Goal: Check status: Check status

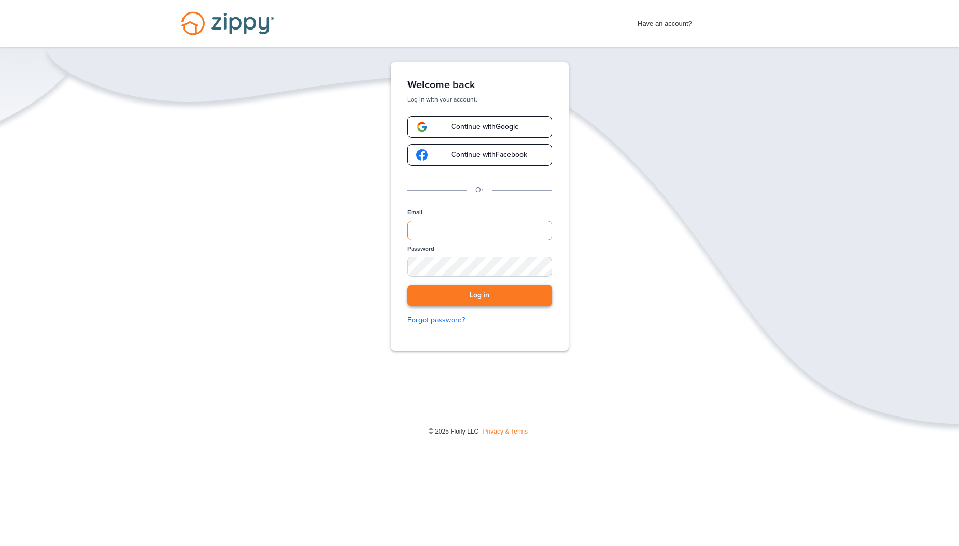
type input "**********"
click at [501, 288] on button "Log in" at bounding box center [479, 295] width 145 height 21
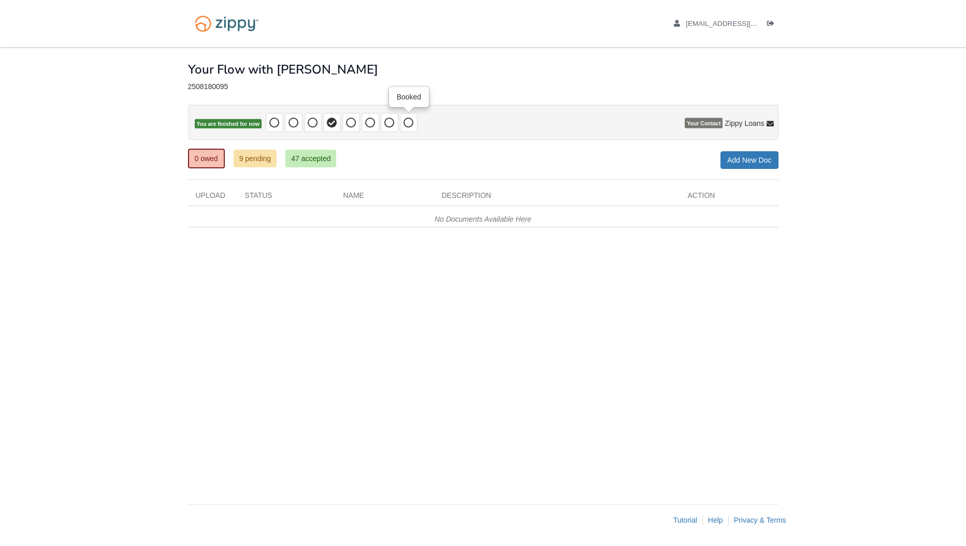
click at [405, 122] on icon at bounding box center [409, 123] width 10 height 10
click at [266, 162] on link "9 pending" at bounding box center [256, 159] width 44 height 18
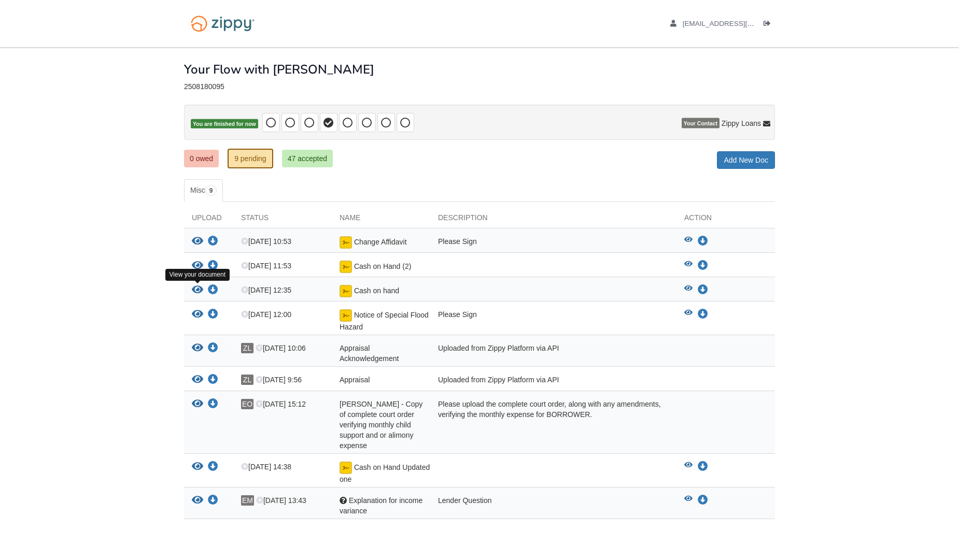
click at [195, 290] on icon "View Cash on hand" at bounding box center [197, 290] width 11 height 10
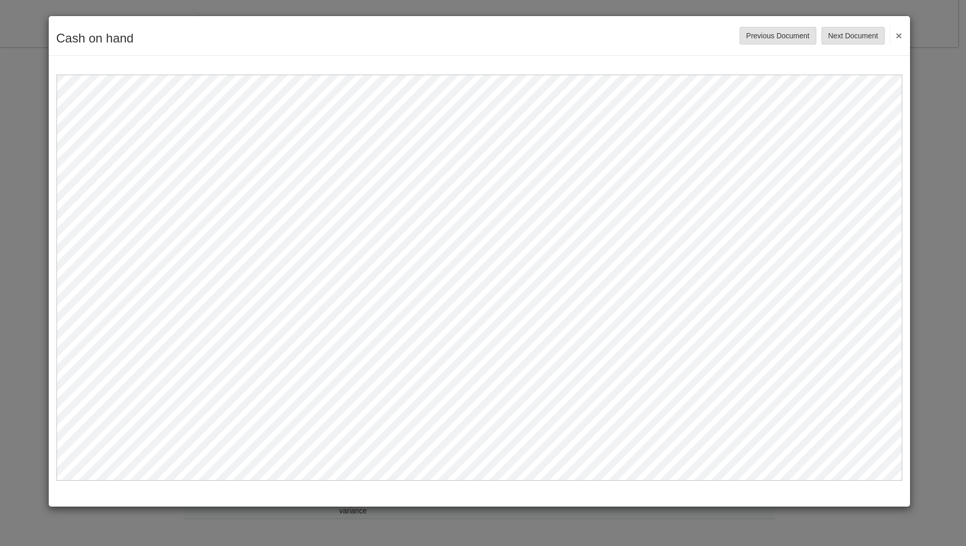
click at [898, 33] on button "×" at bounding box center [896, 35] width 12 height 19
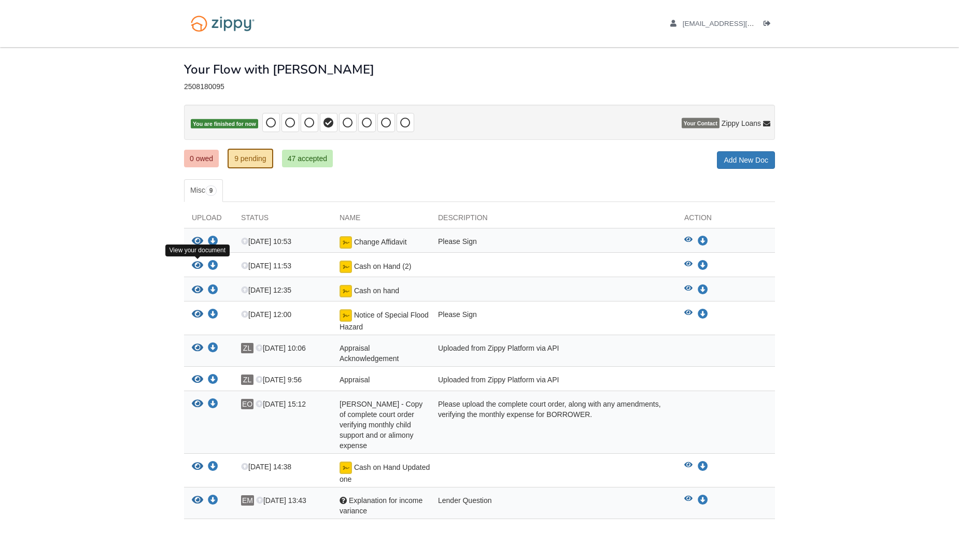
click at [200, 266] on icon "View Cash on Hand (2)" at bounding box center [197, 266] width 11 height 10
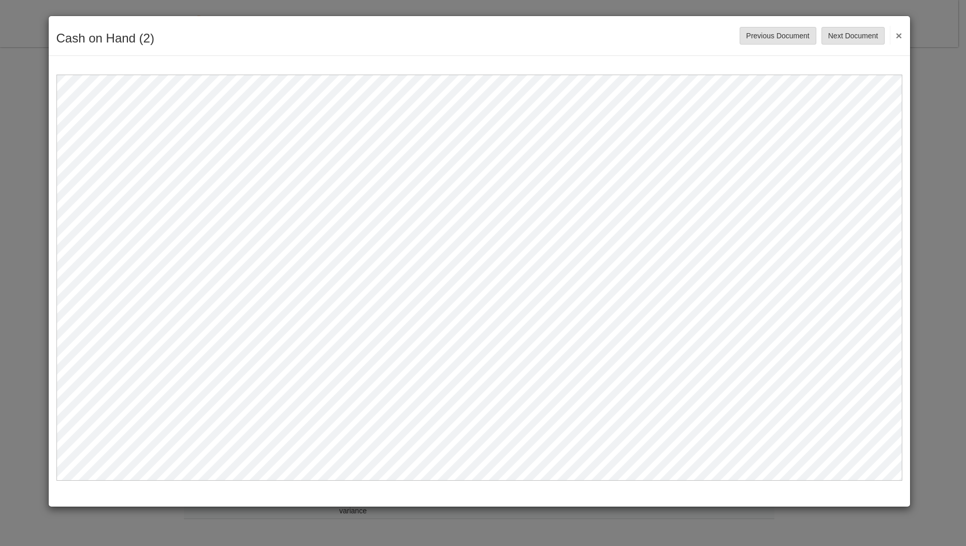
click at [899, 33] on button "×" at bounding box center [896, 35] width 12 height 19
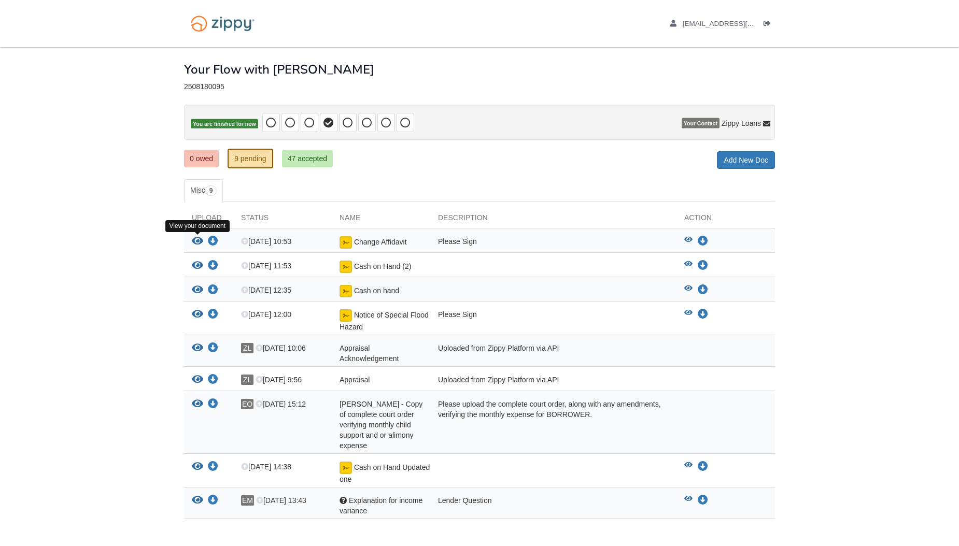
click at [195, 242] on icon "View Change Affidavit" at bounding box center [197, 241] width 11 height 10
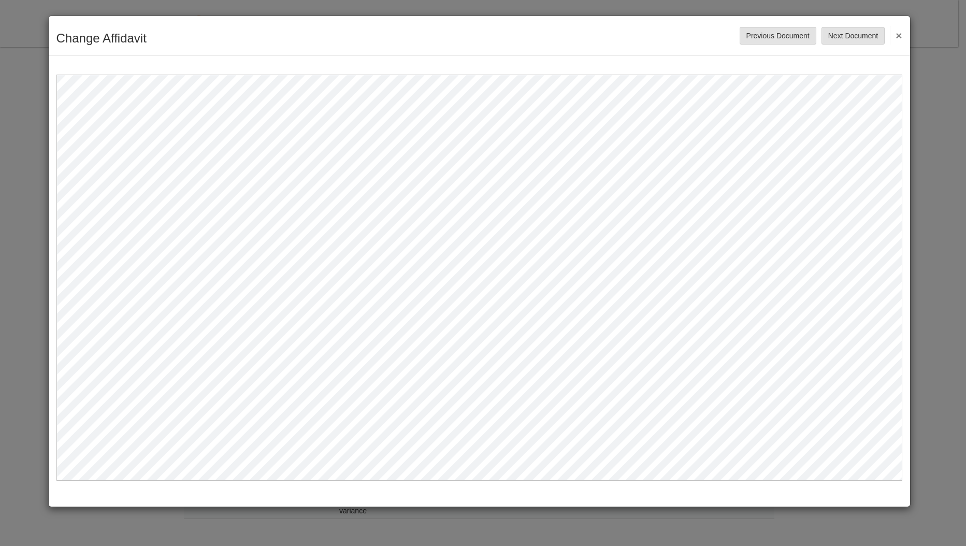
click at [901, 31] on button "×" at bounding box center [896, 35] width 12 height 19
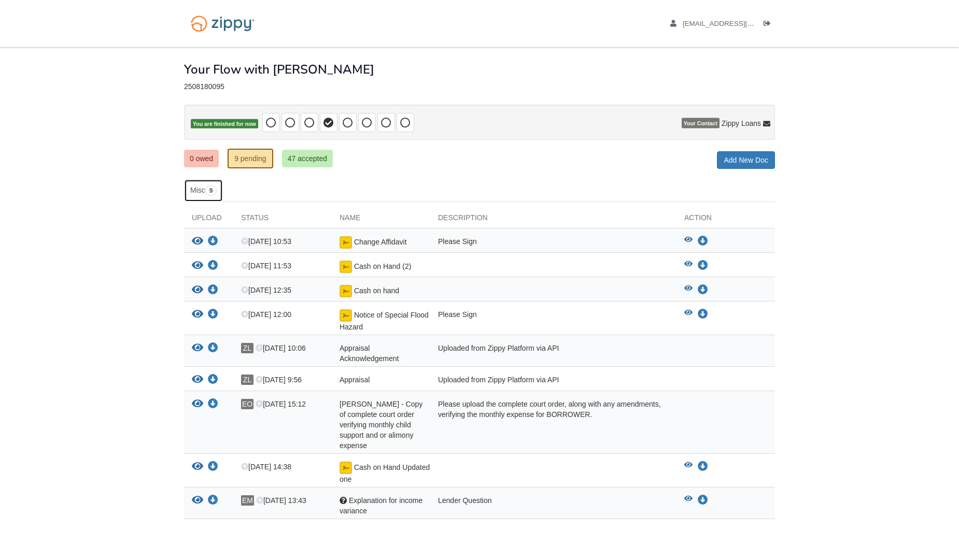
click at [209, 191] on span "9" at bounding box center [211, 191] width 12 height 10
click at [318, 154] on link "47 accepted" at bounding box center [307, 159] width 51 height 18
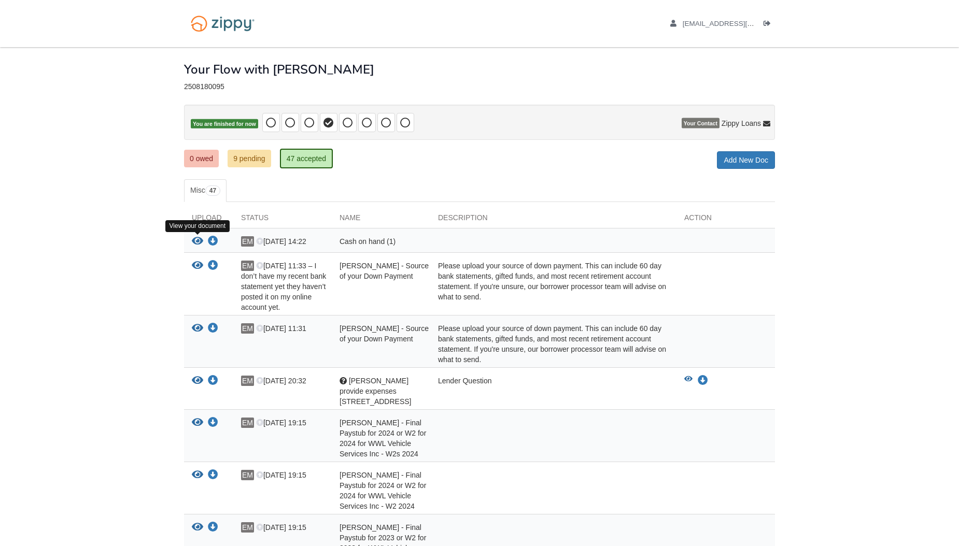
click at [198, 242] on icon "View Cash on hand (1)" at bounding box center [197, 241] width 11 height 10
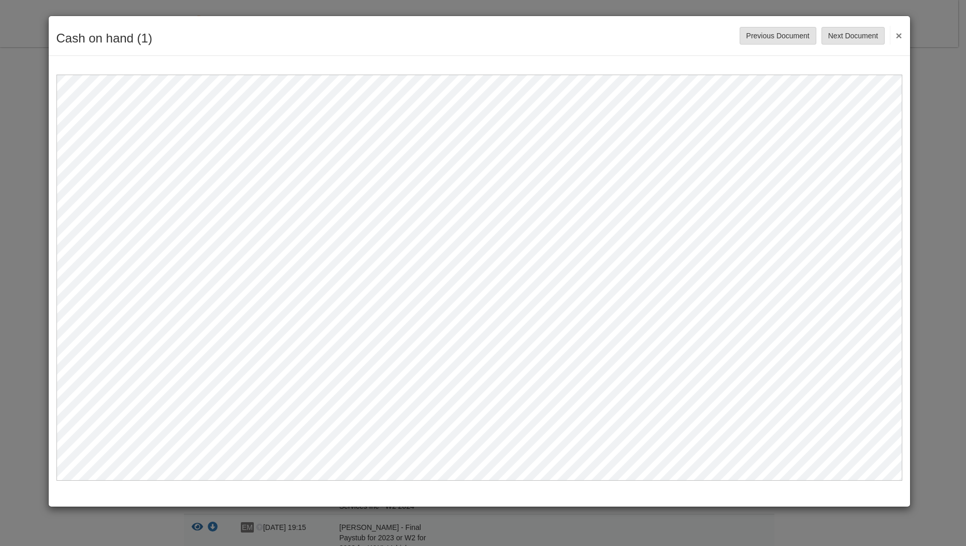
click at [899, 36] on button "×" at bounding box center [896, 35] width 12 height 19
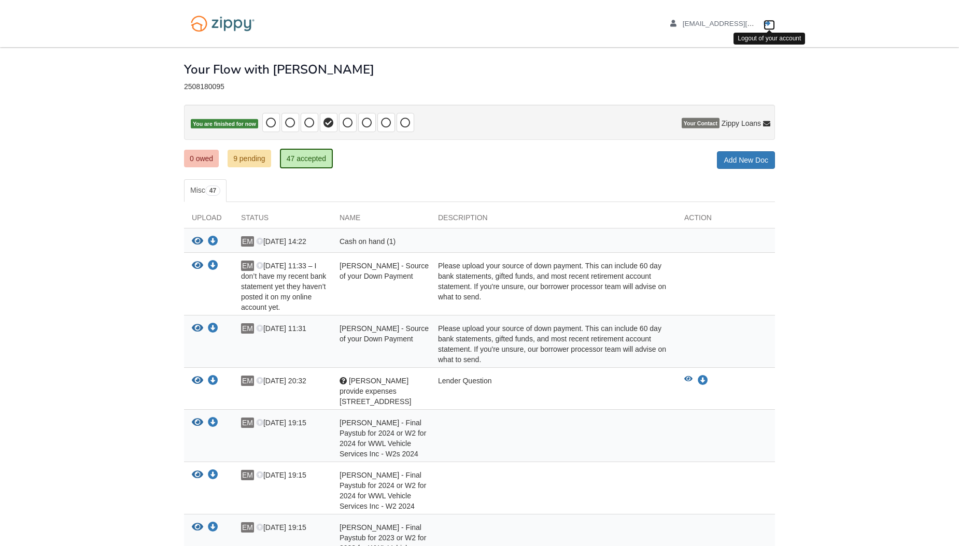
click at [765, 25] on icon "Log out" at bounding box center [766, 23] width 7 height 7
